Goal: Task Accomplishment & Management: Manage account settings

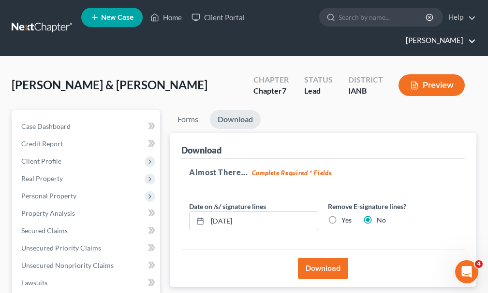
click at [443, 32] on link "[PERSON_NAME]" at bounding box center [438, 40] width 75 height 17
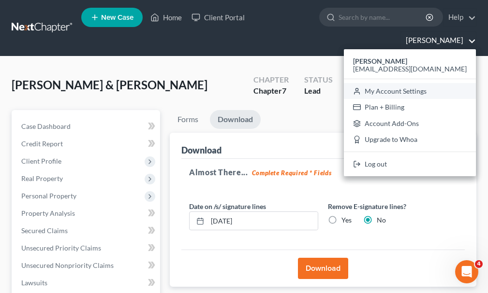
click at [413, 83] on link "My Account Settings" at bounding box center [410, 91] width 132 height 16
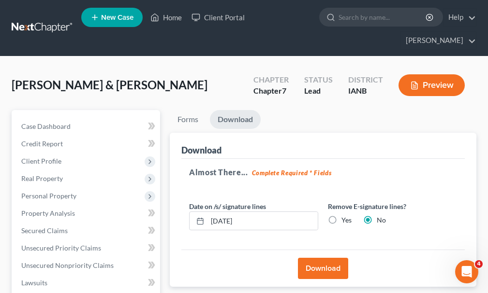
select select "29"
select select "23"
select select "16"
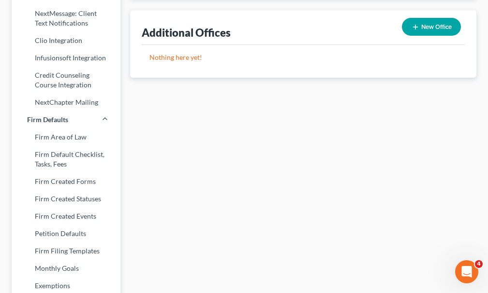
scroll to position [387, 0]
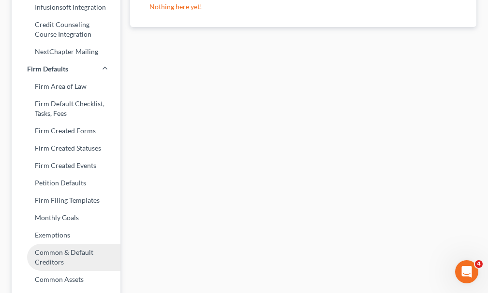
click at [50, 244] on link "Common & Default Creditors" at bounding box center [66, 257] width 109 height 27
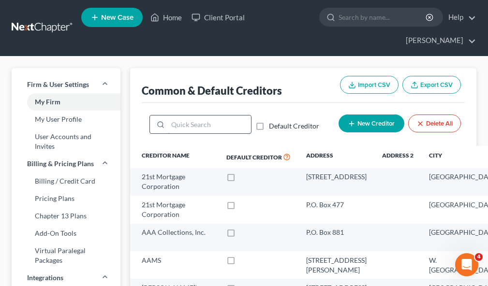
click at [183, 116] on input "search" at bounding box center [209, 125] width 83 height 18
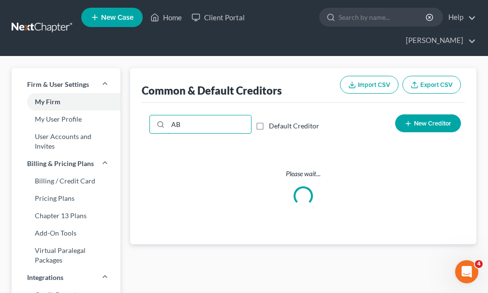
type input "A"
click at [169, 19] on link "Home" at bounding box center [165, 17] width 41 height 17
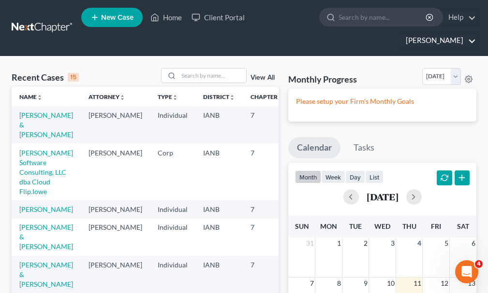
click at [447, 32] on link "[PERSON_NAME]" at bounding box center [438, 40] width 75 height 17
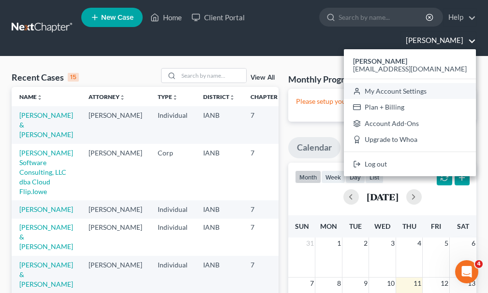
click at [419, 83] on link "My Account Settings" at bounding box center [410, 91] width 132 height 16
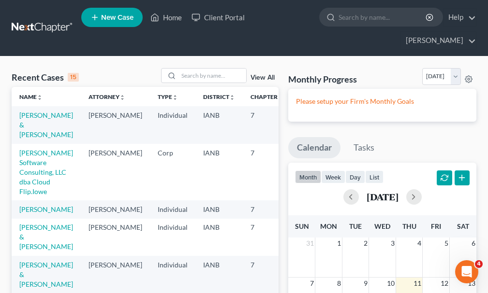
select select "29"
select select "23"
select select "16"
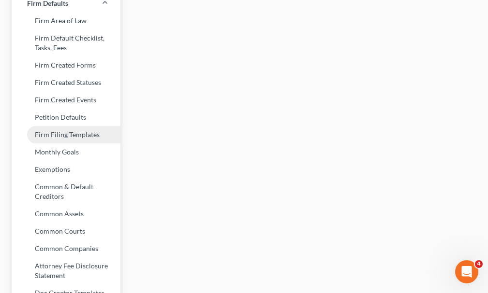
scroll to position [461, 0]
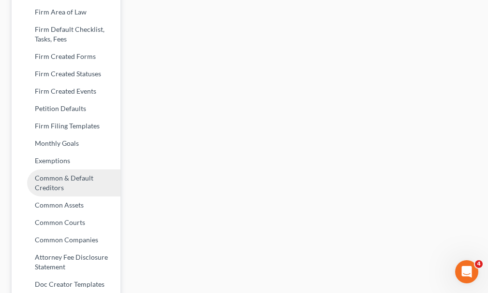
click at [45, 170] on link "Common & Default Creditors" at bounding box center [66, 183] width 109 height 27
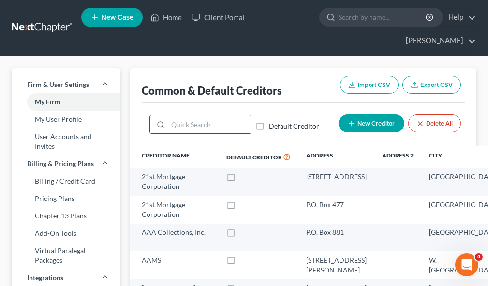
click at [204, 116] on input "search" at bounding box center [209, 125] width 83 height 18
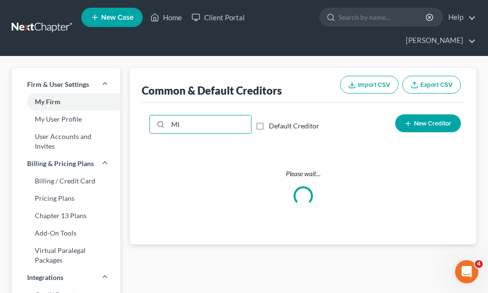
type input "M"
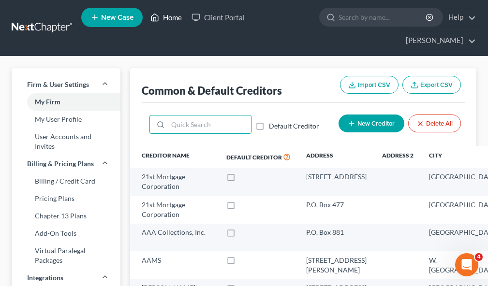
click at [170, 18] on link "Home" at bounding box center [165, 17] width 41 height 17
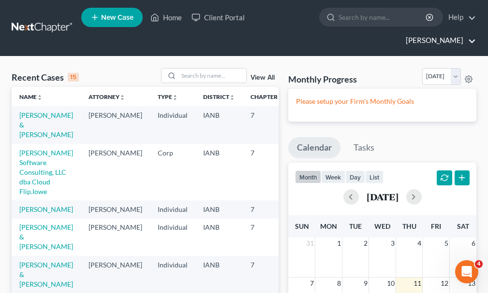
click at [440, 32] on link "[PERSON_NAME]" at bounding box center [438, 40] width 75 height 17
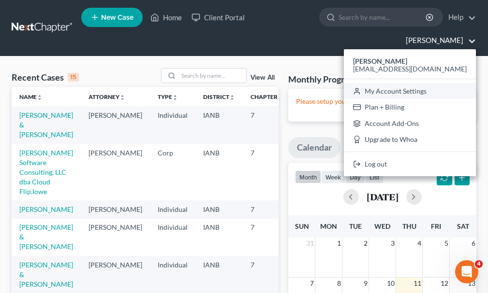
click at [427, 83] on link "My Account Settings" at bounding box center [410, 91] width 132 height 16
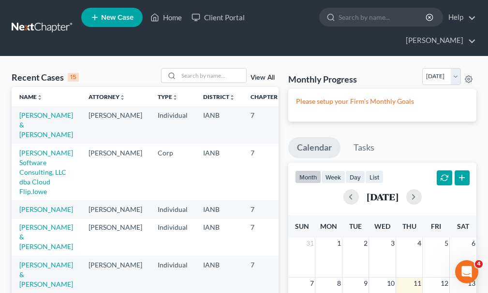
select select "29"
select select "23"
select select "16"
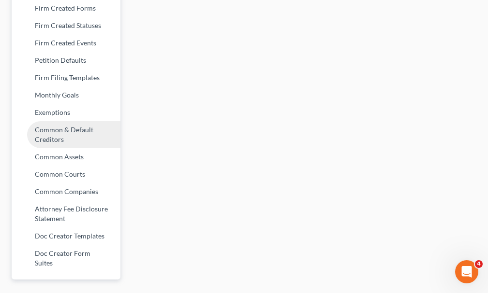
click at [58, 121] on link "Common & Default Creditors" at bounding box center [66, 134] width 109 height 27
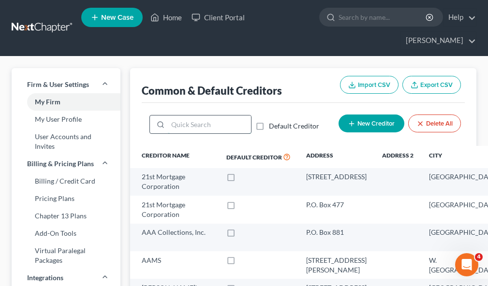
click at [201, 116] on input "search" at bounding box center [209, 125] width 83 height 18
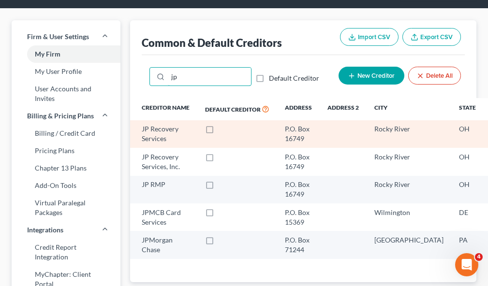
scroll to position [48, 0]
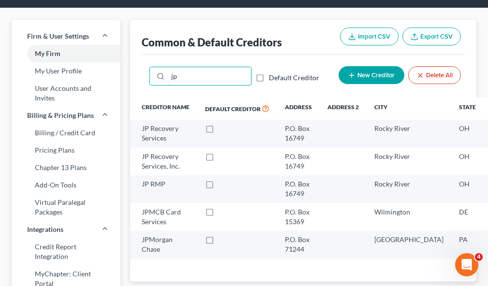
type input "j"
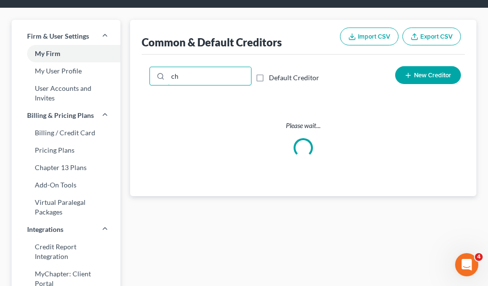
type input "c"
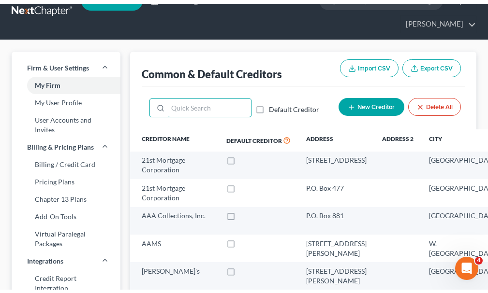
scroll to position [0, 0]
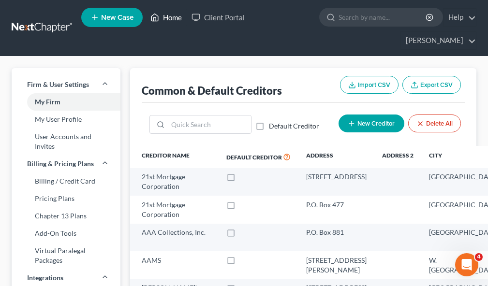
click at [172, 17] on link "Home" at bounding box center [165, 17] width 41 height 17
